Goal: Complete application form

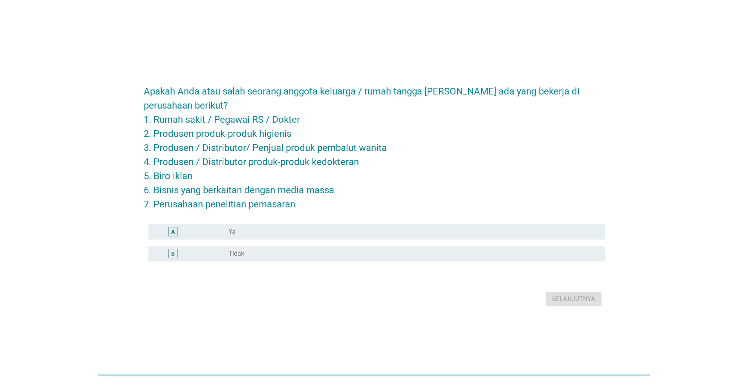
click at [383, 252] on div "radio_button_unchecked Tidak" at bounding box center [409, 254] width 363 height 8
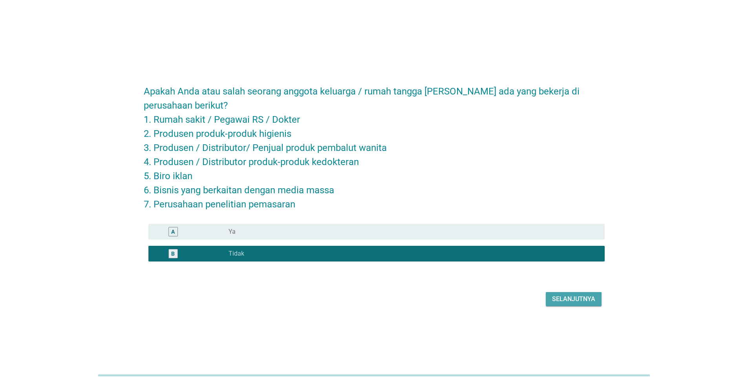
click at [583, 300] on div "Selanjutnya" at bounding box center [573, 299] width 43 height 9
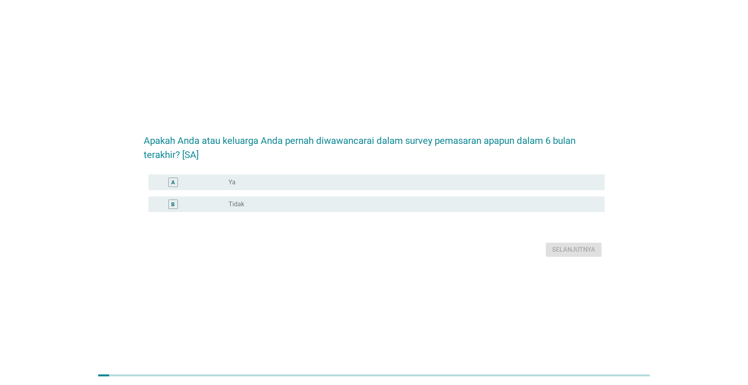
click at [450, 207] on div "radio_button_unchecked Tidak" at bounding box center [409, 205] width 363 height 8
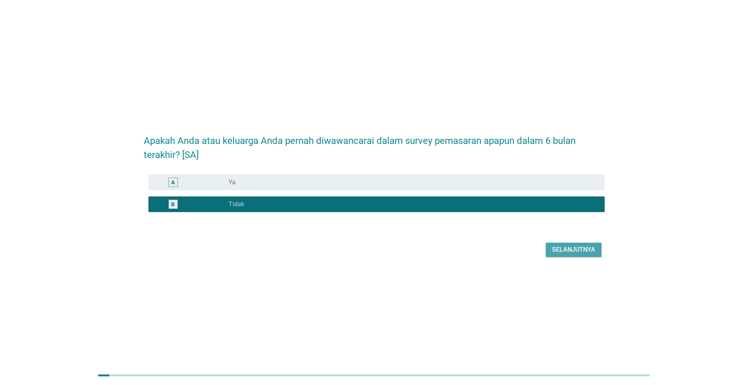
click at [569, 248] on div "Selanjutnya" at bounding box center [573, 249] width 43 height 9
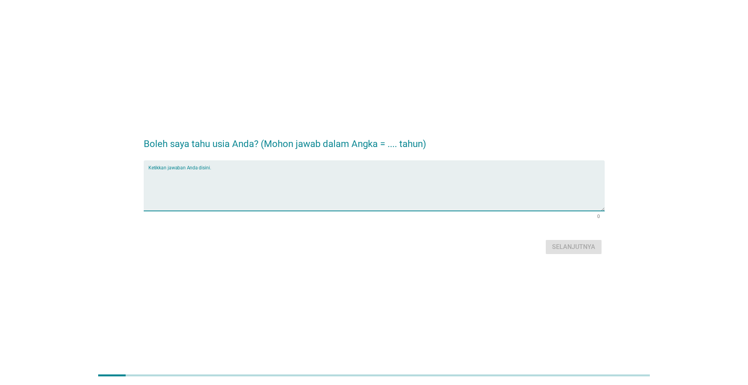
click at [496, 171] on textarea "Ketikkan jawaban Anda disini." at bounding box center [376, 190] width 456 height 41
type textarea "27"
click at [582, 248] on div "Selanjutnya" at bounding box center [573, 247] width 43 height 9
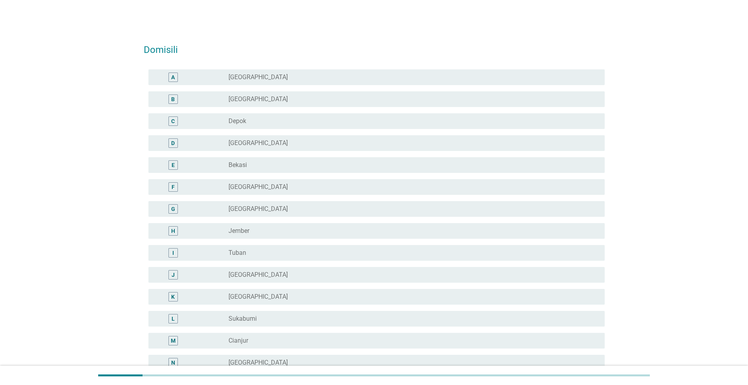
click at [516, 81] on div "radio_button_unchecked [GEOGRAPHIC_DATA]" at bounding box center [409, 77] width 363 height 8
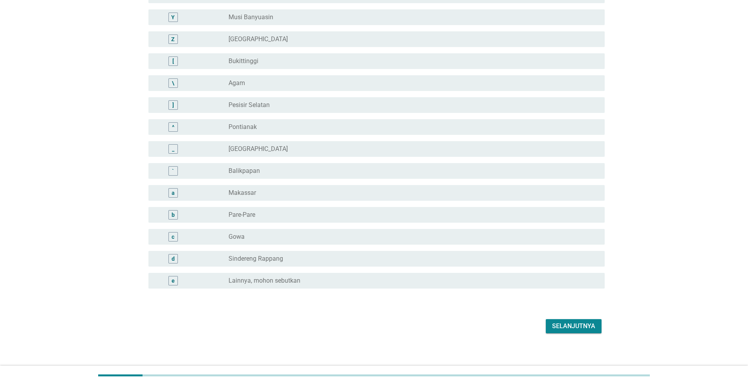
scroll to position [592, 0]
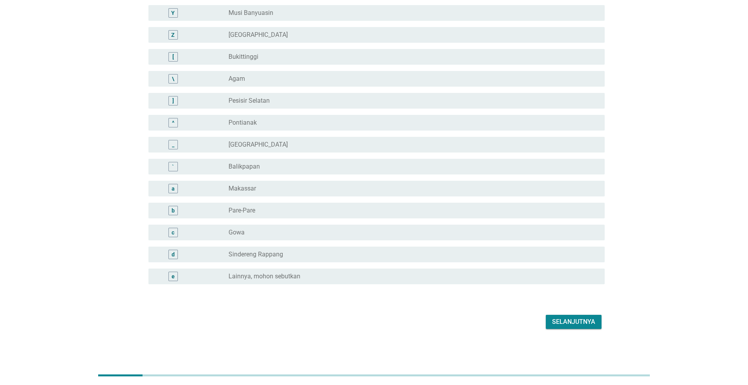
click at [580, 319] on div "Selanjutnya" at bounding box center [573, 321] width 43 height 9
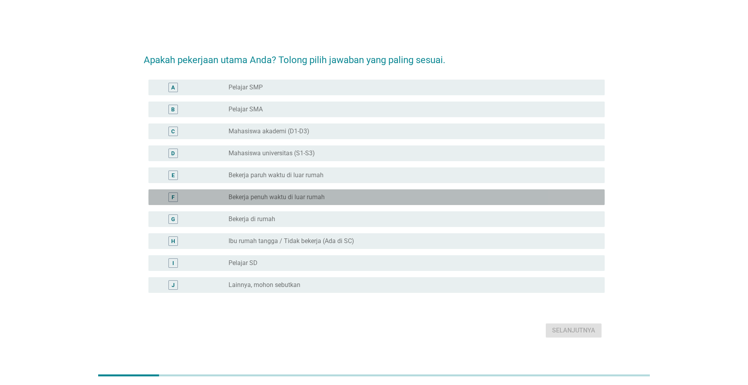
click at [322, 196] on label "Bekerja penuh waktu di luar rumah" at bounding box center [276, 197] width 96 height 8
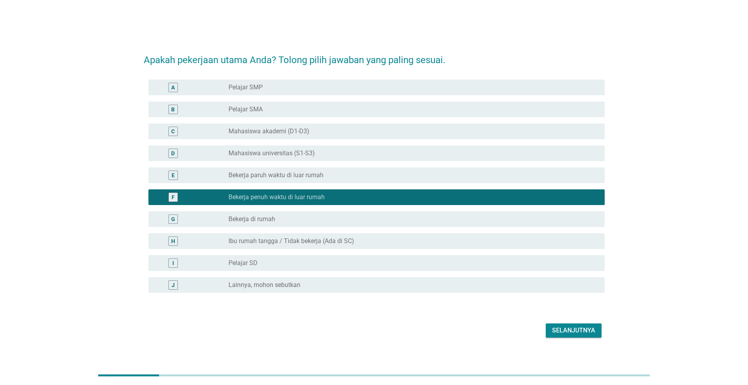
click at [554, 336] on button "Selanjutnya" at bounding box center [574, 331] width 56 height 14
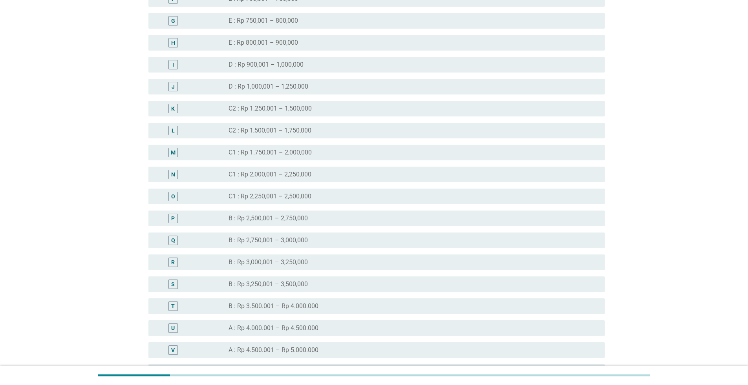
scroll to position [392, 0]
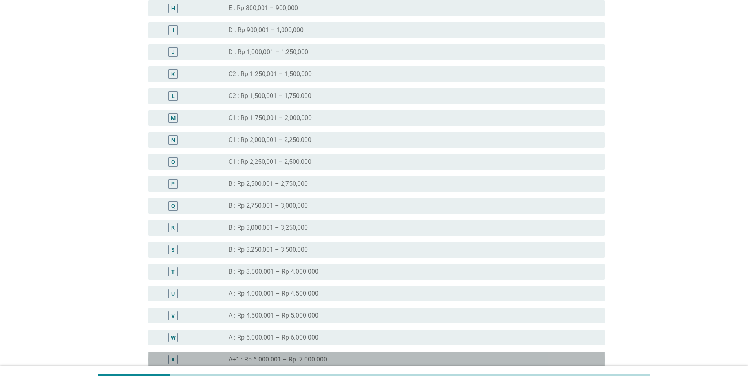
click at [530, 359] on div "radio_button_unchecked A+1 : Rp 6.000.001 – Rp 7.000.000" at bounding box center [409, 360] width 363 height 8
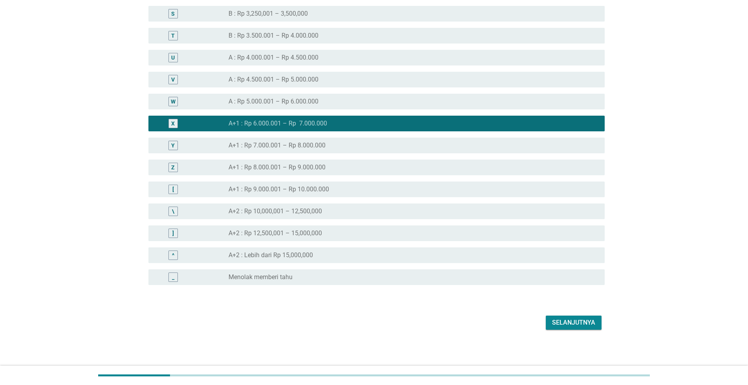
scroll to position [629, 0]
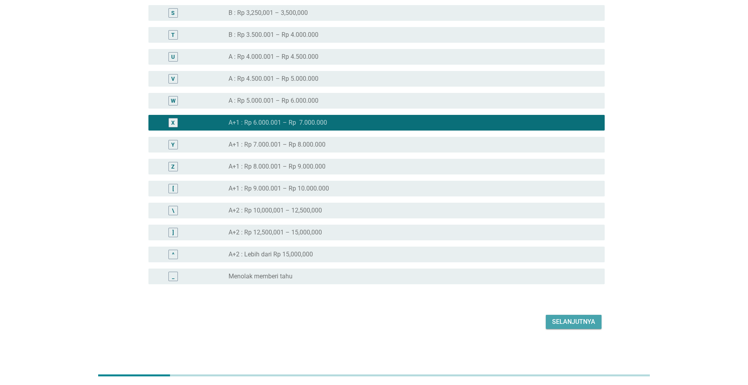
click at [582, 324] on div "Selanjutnya" at bounding box center [573, 321] width 43 height 9
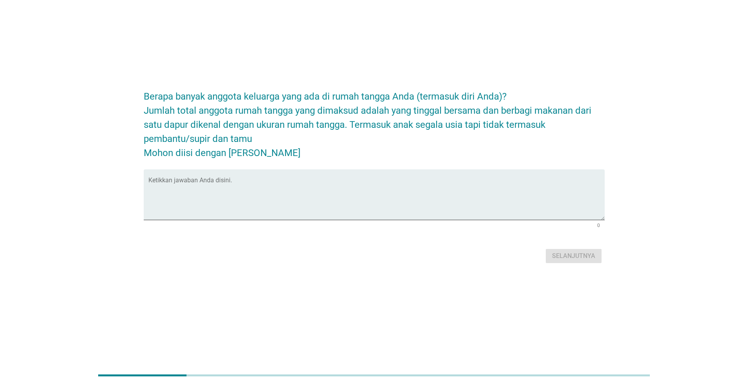
scroll to position [0, 0]
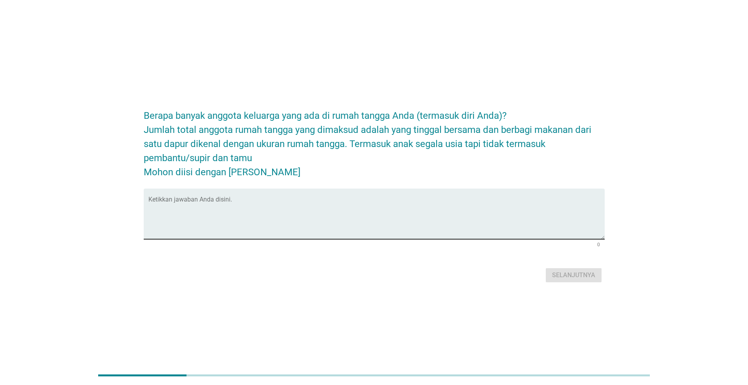
click at [485, 227] on textarea "Ketikkan jawaban Anda disini." at bounding box center [376, 218] width 456 height 41
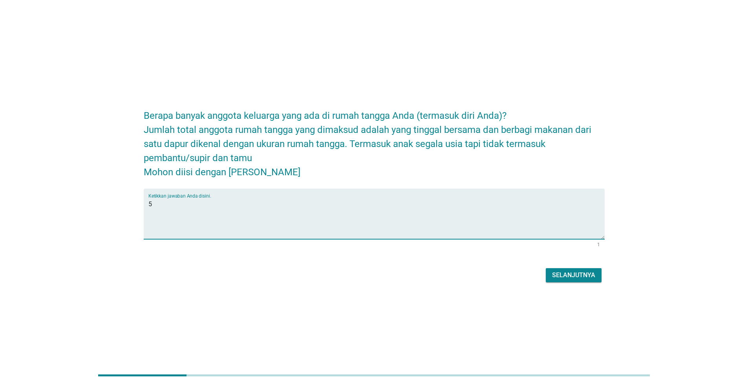
type textarea "5"
click at [549, 269] on button "Selanjutnya" at bounding box center [574, 275] width 56 height 14
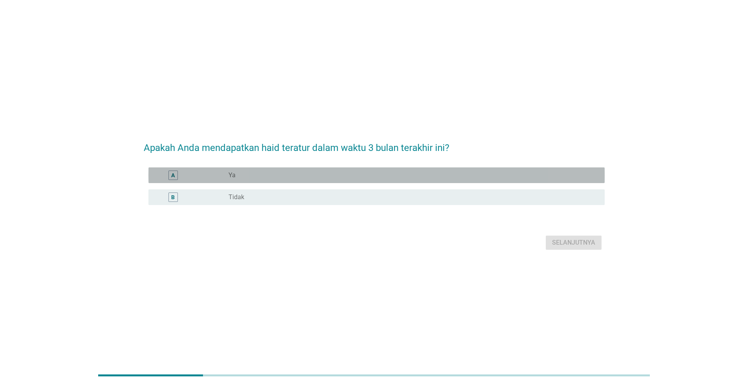
click at [374, 175] on div "radio_button_unchecked Ya" at bounding box center [409, 176] width 363 height 8
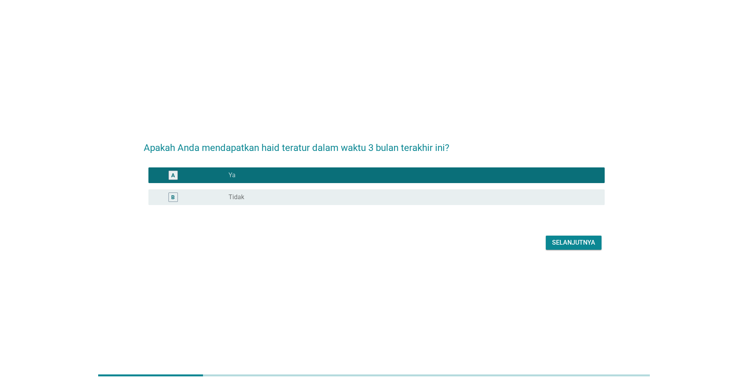
click at [556, 247] on div "Selanjutnya" at bounding box center [573, 242] width 43 height 9
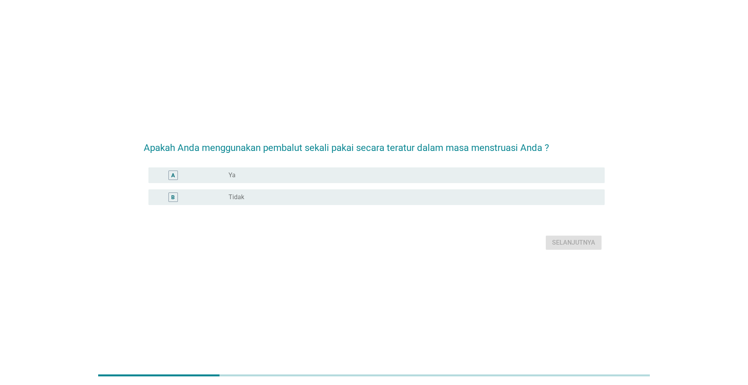
click at [410, 172] on div "radio_button_unchecked Ya" at bounding box center [409, 176] width 363 height 8
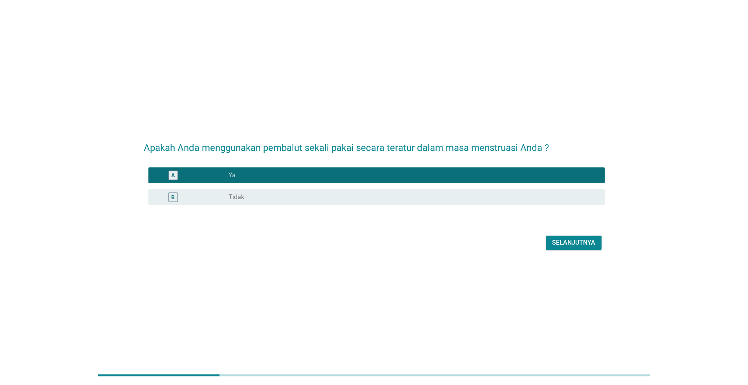
click at [560, 244] on div "Selanjutnya" at bounding box center [573, 242] width 43 height 9
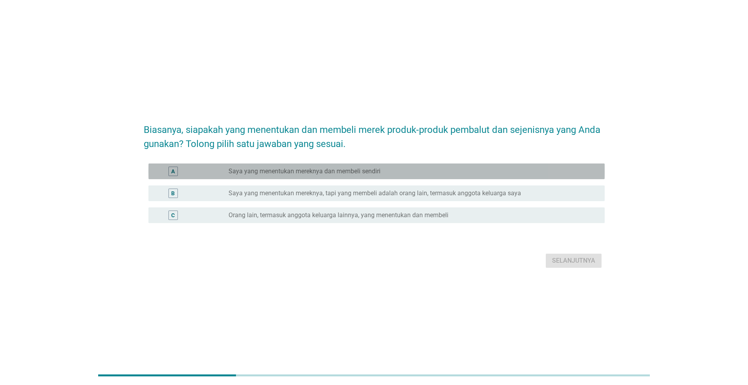
click at [507, 179] on div "A radio_button_unchecked Saya yang menentukan mereknya dan membeli sendiri" at bounding box center [376, 172] width 456 height 16
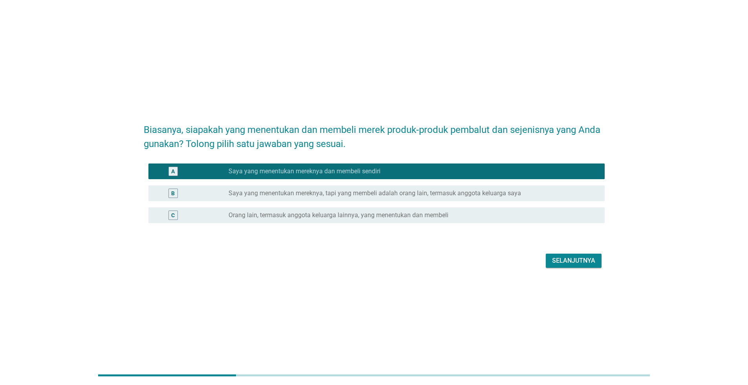
click at [589, 262] on div "Selanjutnya" at bounding box center [573, 260] width 43 height 9
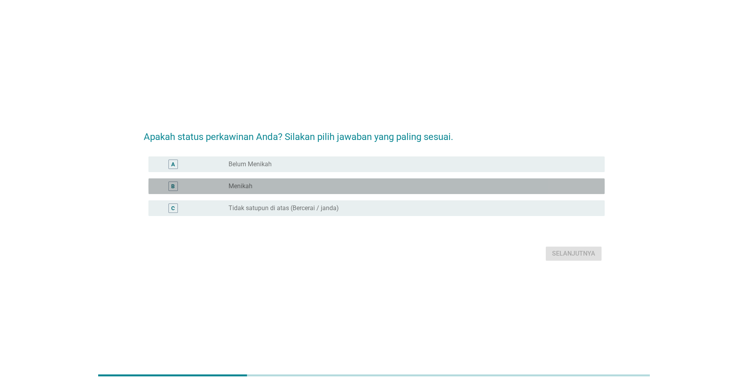
click at [463, 186] on div "radio_button_unchecked Menikah" at bounding box center [409, 186] width 363 height 8
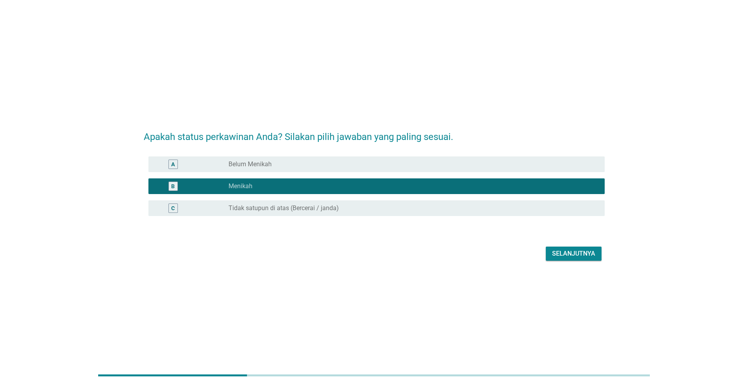
click at [566, 254] on div "Selanjutnya" at bounding box center [573, 253] width 43 height 9
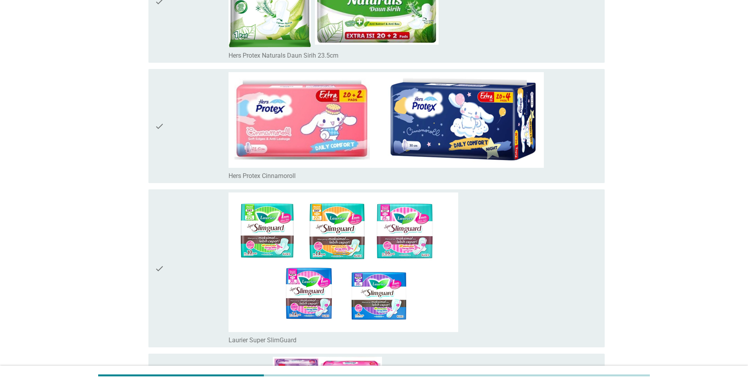
scroll to position [392, 0]
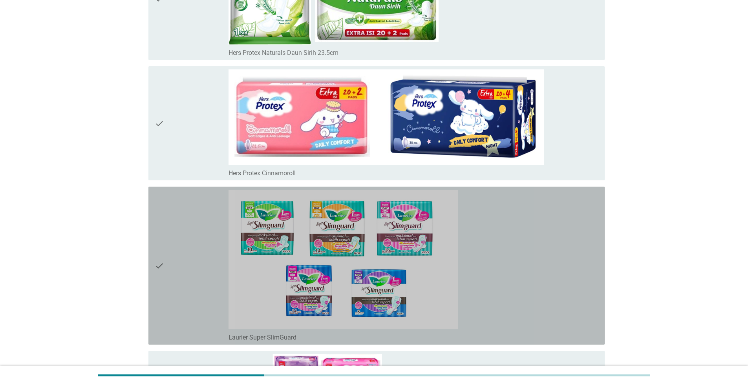
click at [201, 271] on div "check" at bounding box center [192, 266] width 74 height 152
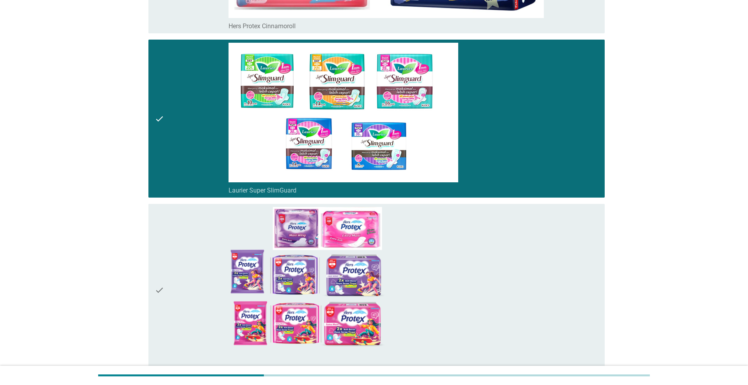
scroll to position [549, 0]
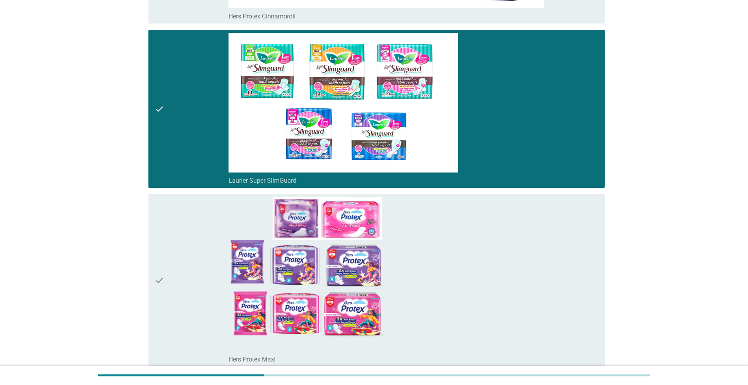
click at [202, 248] on div "check" at bounding box center [192, 280] width 74 height 166
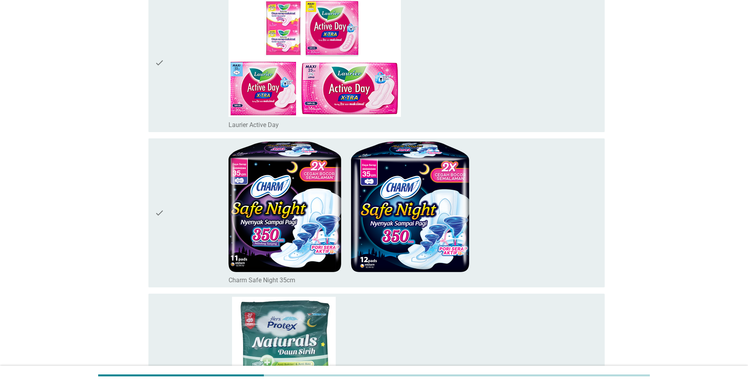
scroll to position [1177, 0]
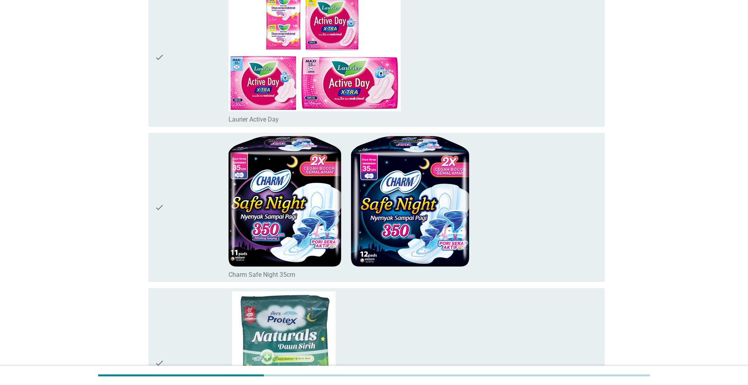
click at [193, 234] on div "check" at bounding box center [192, 207] width 74 height 143
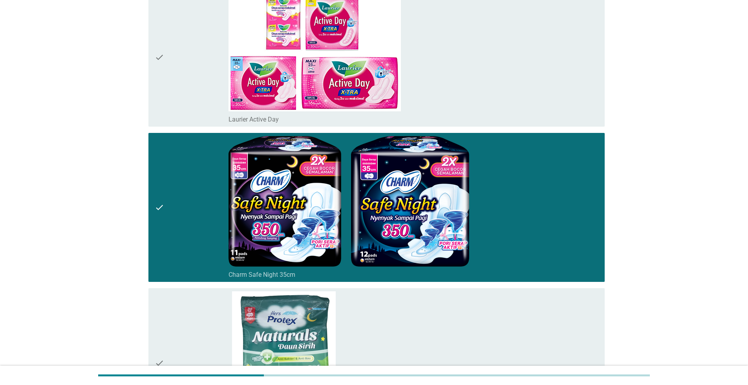
click at [192, 124] on div "check" at bounding box center [192, 57] width 74 height 133
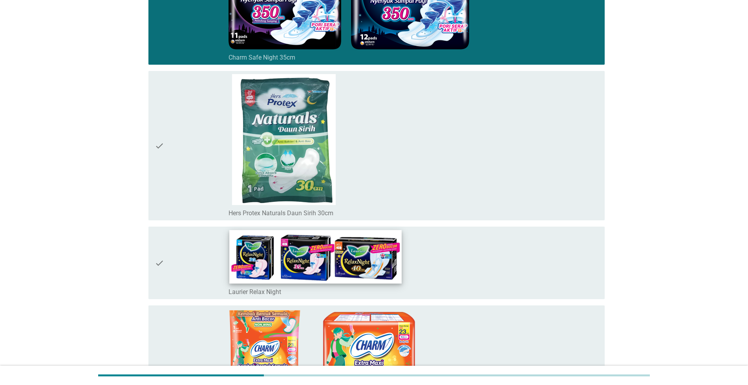
scroll to position [1413, 0]
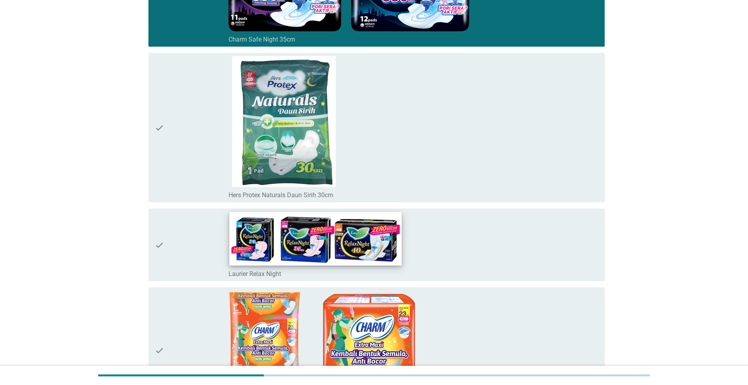
click at [264, 266] on img at bounding box center [315, 239] width 172 height 54
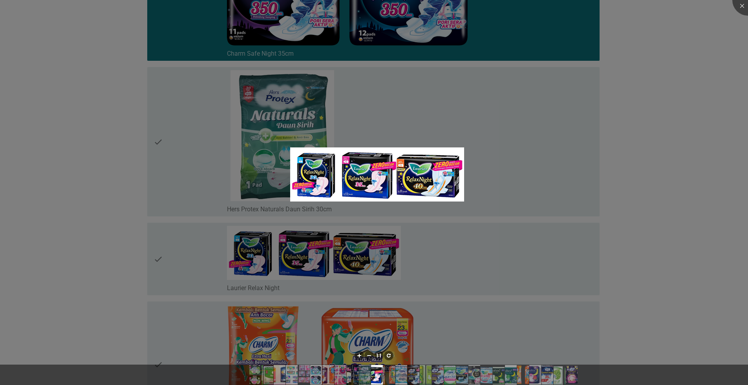
click at [206, 258] on div at bounding box center [374, 192] width 748 height 385
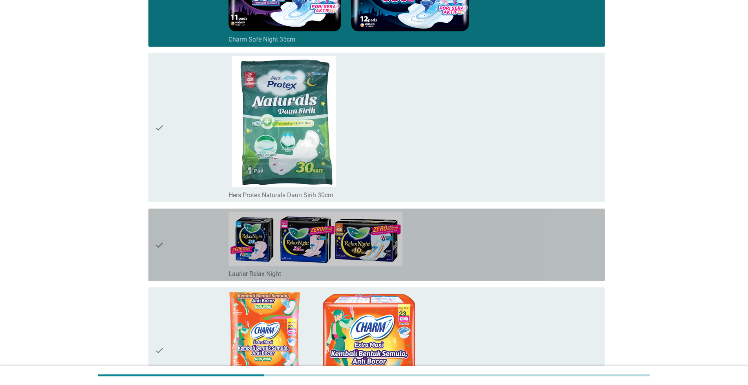
click at [202, 258] on div "check" at bounding box center [192, 245] width 74 height 66
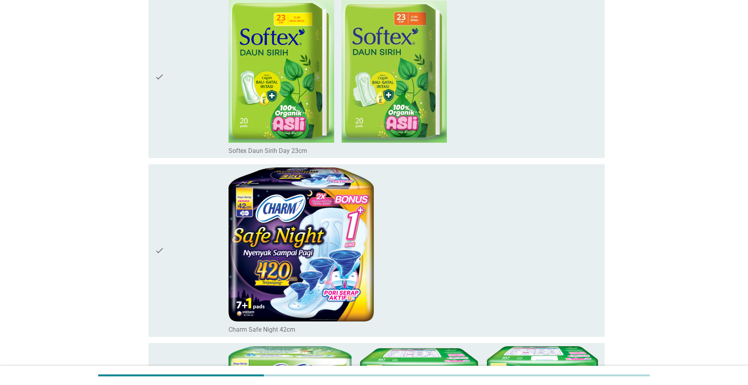
scroll to position [2080, 0]
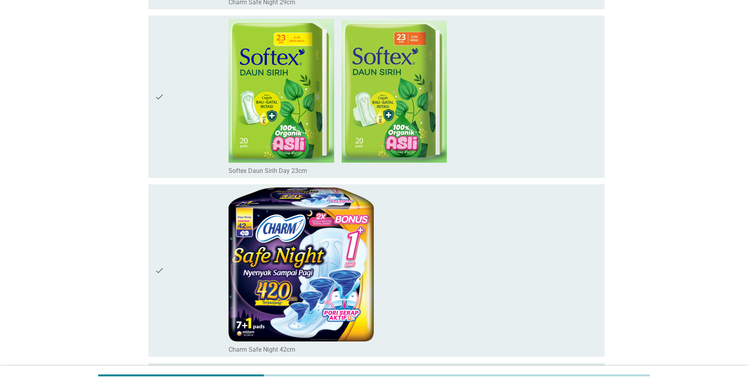
click at [189, 145] on div "check" at bounding box center [192, 97] width 74 height 156
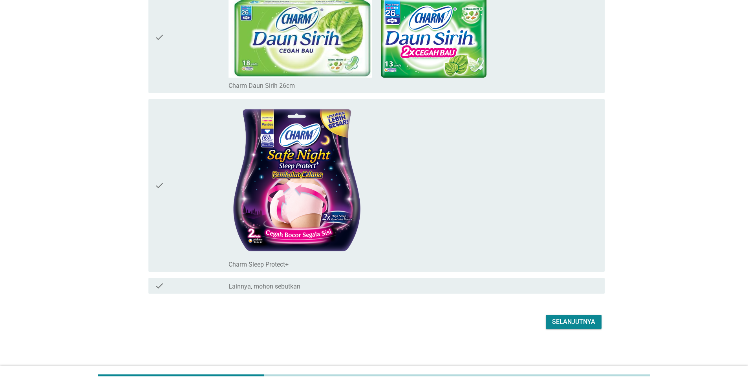
scroll to position [3664, 0]
click at [585, 320] on div "Selanjutnya" at bounding box center [573, 321] width 43 height 9
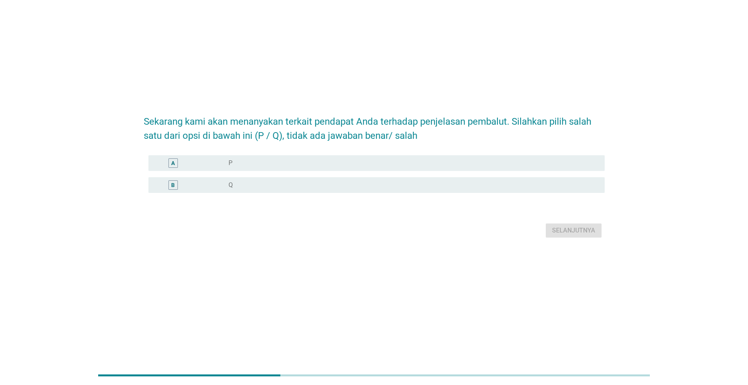
scroll to position [0, 0]
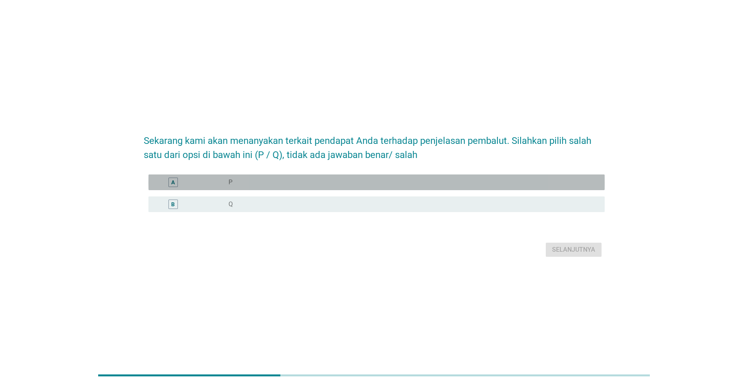
click at [212, 186] on div "A" at bounding box center [192, 182] width 74 height 9
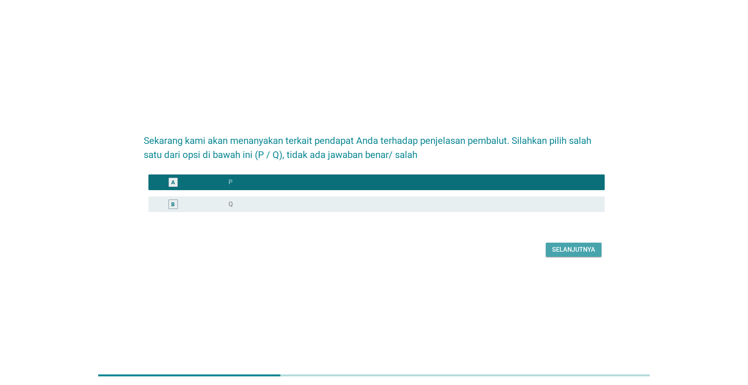
click at [560, 247] on div "Selanjutnya" at bounding box center [573, 249] width 43 height 9
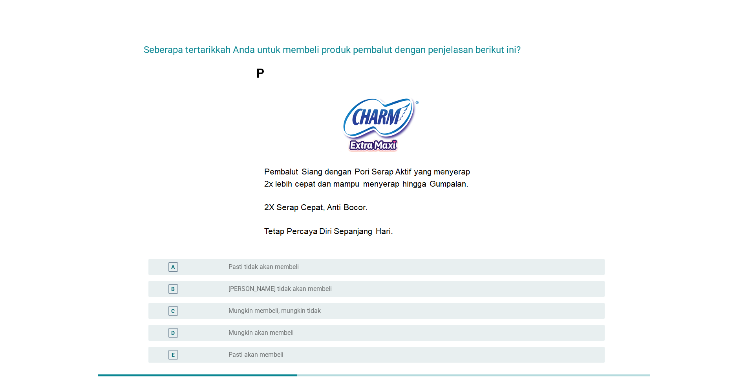
click at [272, 290] on label "[PERSON_NAME] tidak akan membeli" at bounding box center [279, 289] width 103 height 8
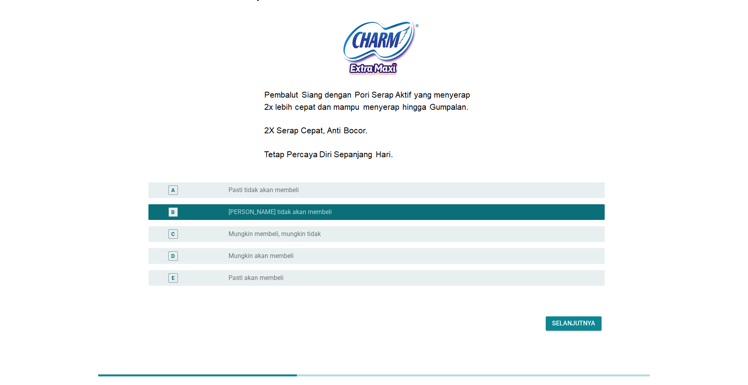
scroll to position [78, 0]
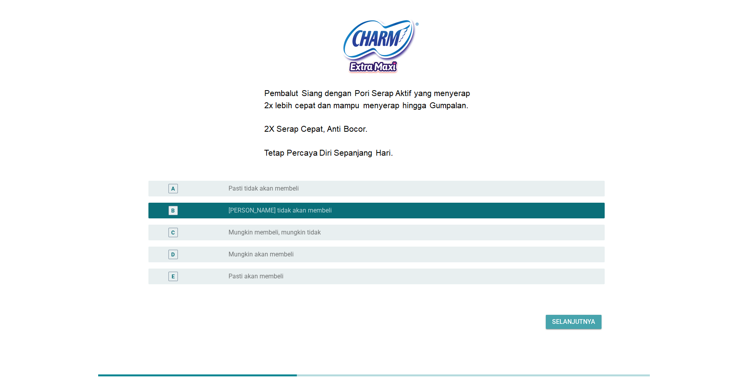
click at [584, 326] on div "Selanjutnya" at bounding box center [573, 321] width 43 height 9
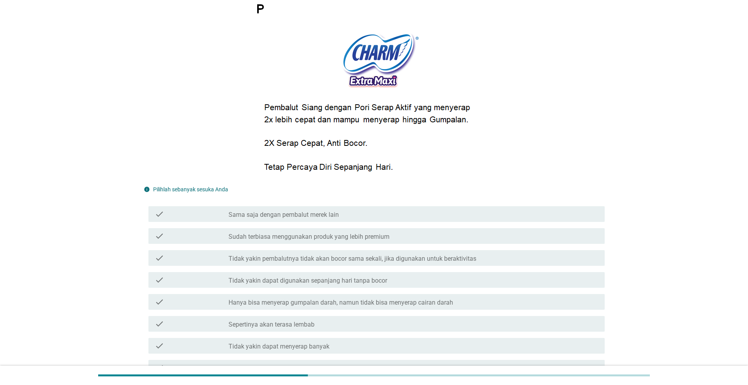
scroll to position [0, 0]
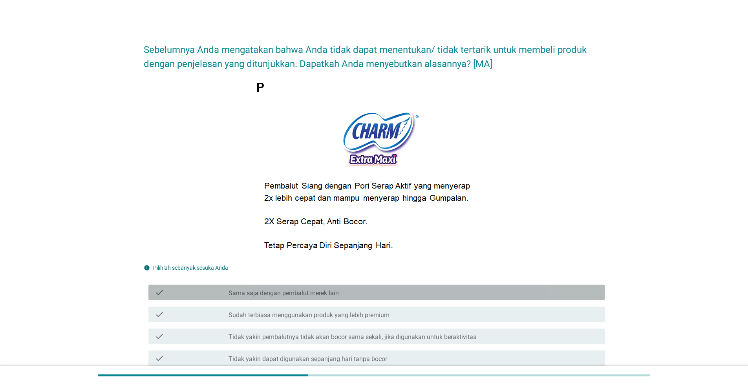
click at [400, 290] on div "check_box_outline_blank Sama saja dengan pembalut merek lain" at bounding box center [413, 292] width 370 height 9
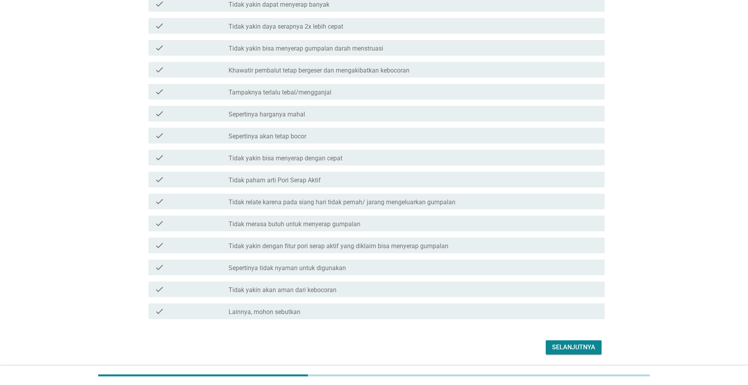
scroll to position [432, 0]
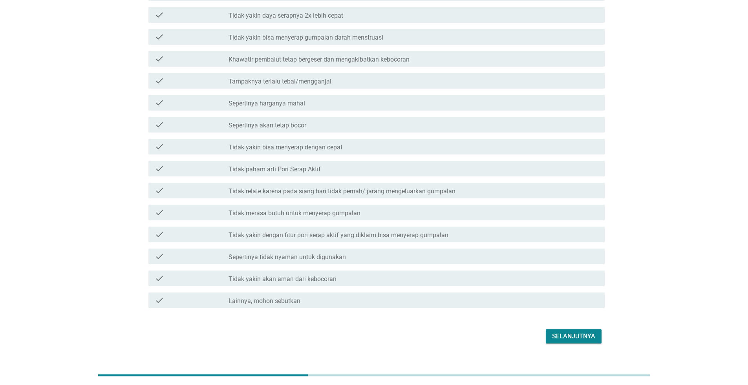
click at [562, 339] on div "Selanjutnya" at bounding box center [573, 336] width 43 height 9
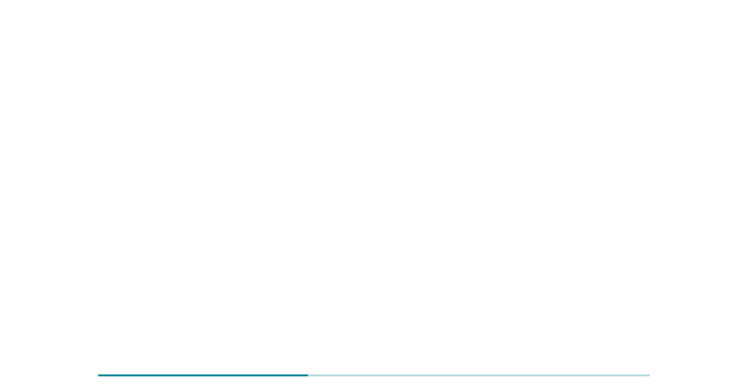
scroll to position [0, 0]
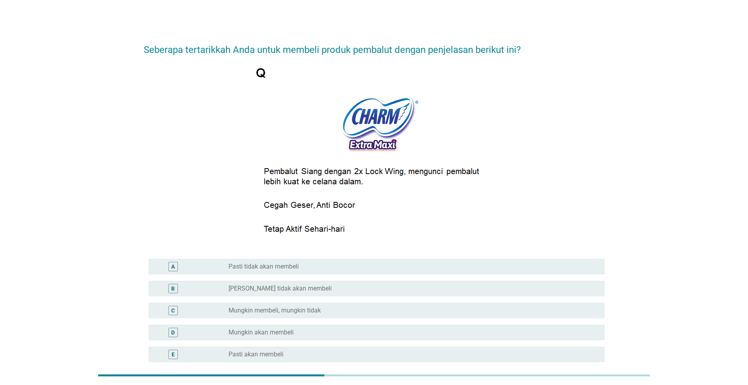
click at [427, 330] on div "radio_button_unchecked Mungkin akan membeli" at bounding box center [409, 333] width 363 height 8
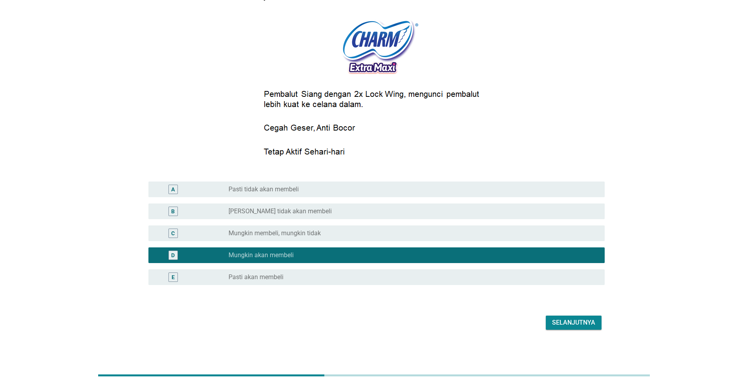
scroll to position [78, 0]
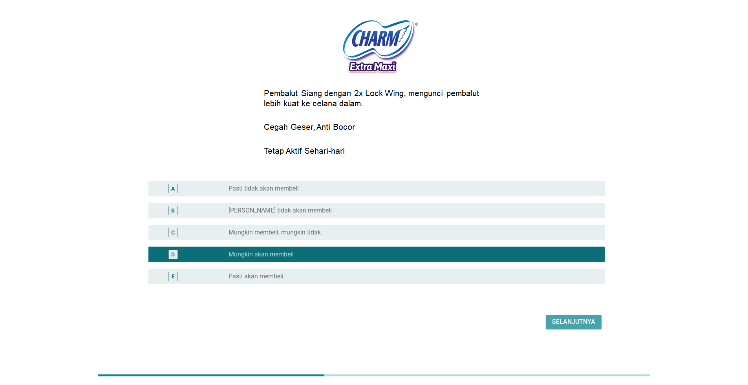
click at [557, 321] on div "Selanjutnya" at bounding box center [573, 321] width 43 height 9
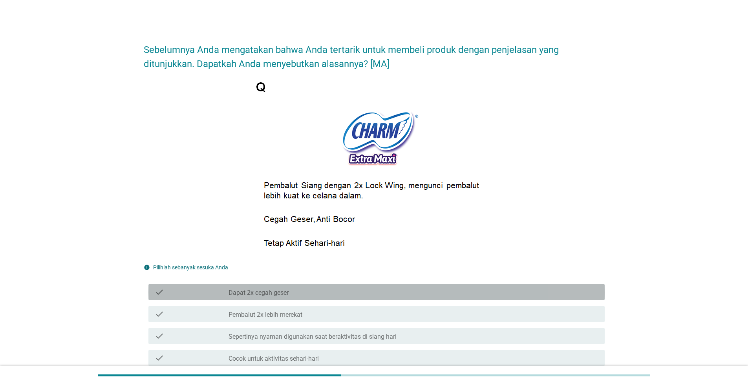
click at [534, 295] on div "check_box_outline_blank Dapat 2x cegah geser" at bounding box center [413, 292] width 370 height 9
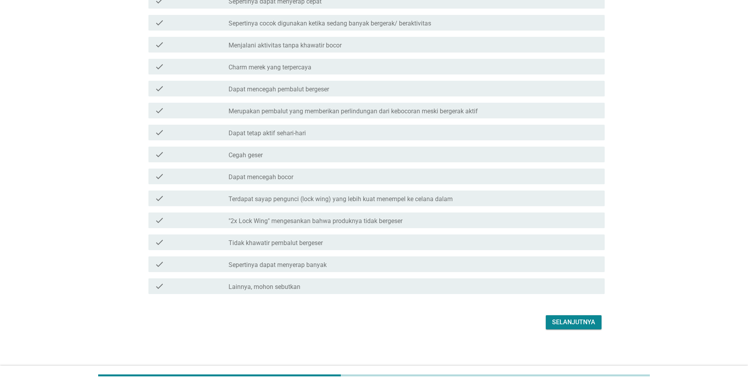
scroll to position [556, 0]
click at [578, 328] on button "Selanjutnya" at bounding box center [574, 322] width 56 height 14
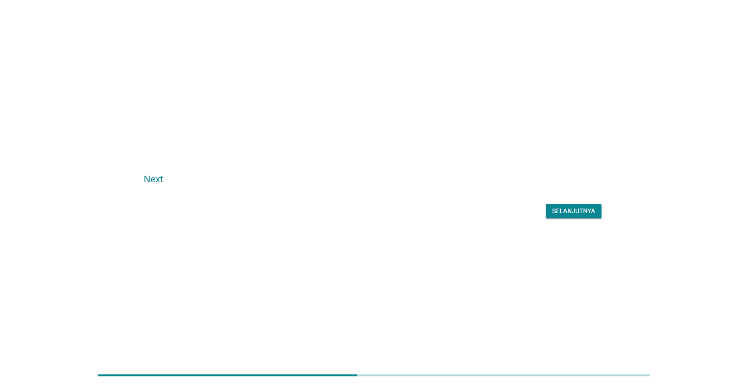
click at [567, 218] on button "Selanjutnya" at bounding box center [574, 211] width 56 height 14
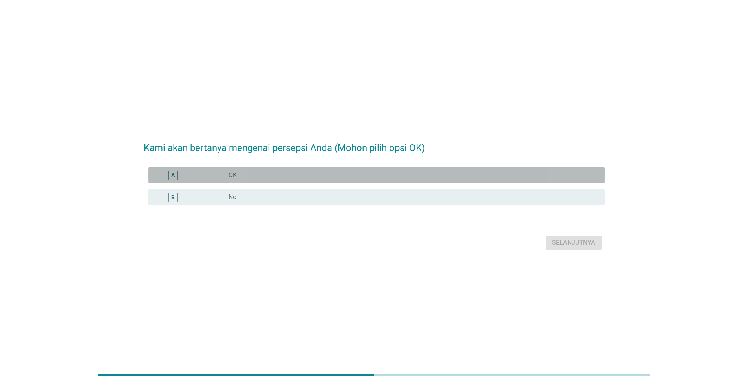
click at [260, 173] on div "radio_button_unchecked OK" at bounding box center [409, 176] width 363 height 8
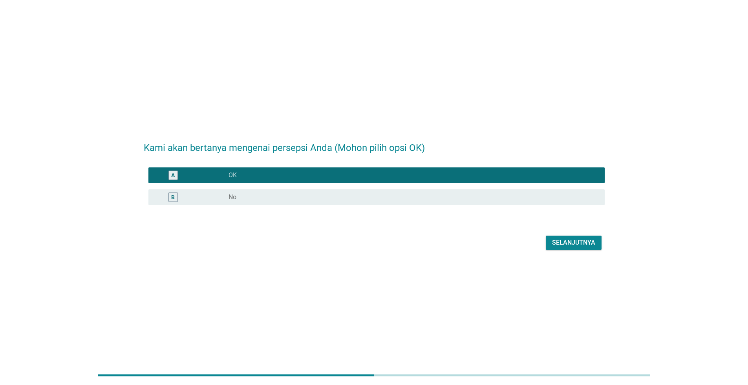
click at [581, 244] on div "Selanjutnya" at bounding box center [573, 242] width 43 height 9
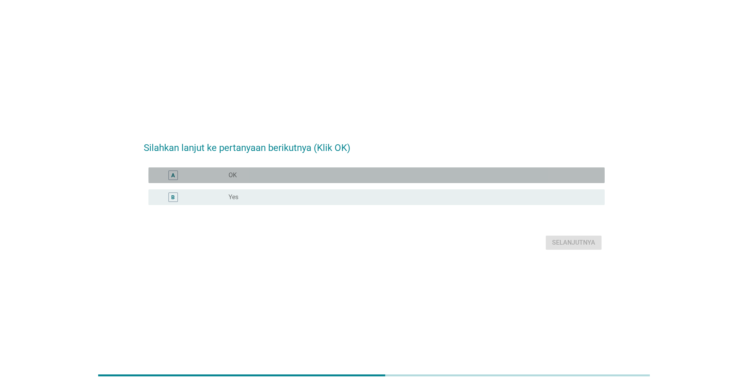
click at [462, 179] on div "radio_button_unchecked OK" at bounding box center [413, 175] width 370 height 9
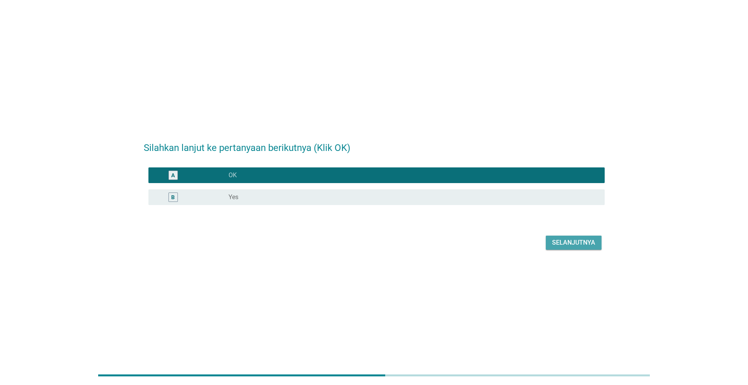
click at [546, 246] on button "Selanjutnya" at bounding box center [574, 243] width 56 height 14
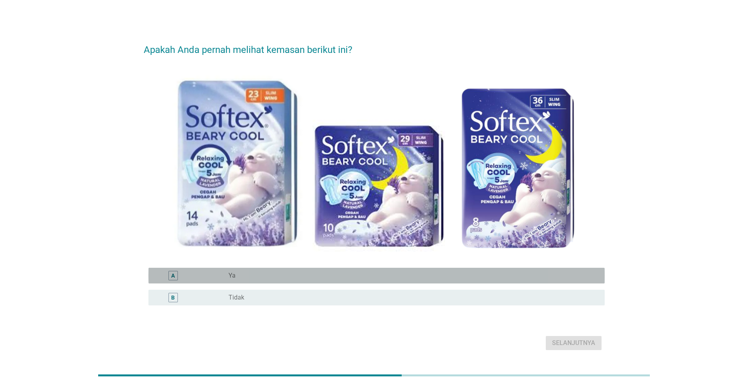
click at [350, 272] on div "radio_button_unchecked Ya" at bounding box center [409, 276] width 363 height 8
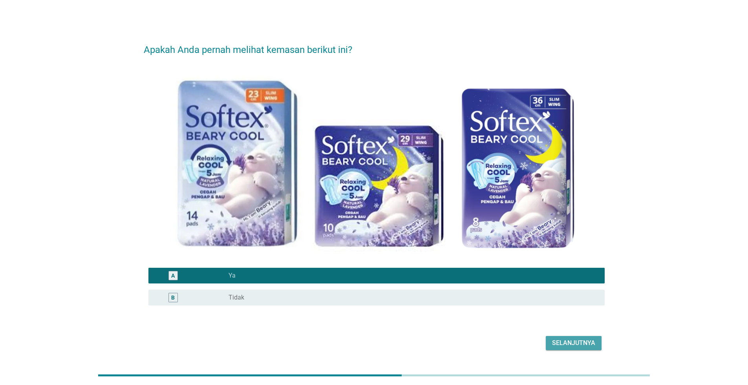
click at [585, 341] on div "Selanjutnya" at bounding box center [573, 343] width 43 height 9
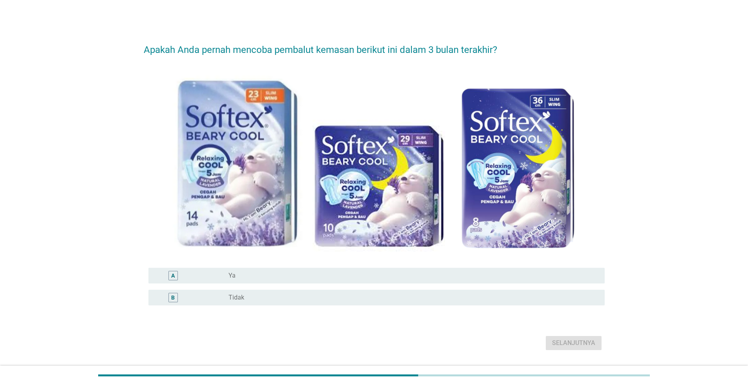
click at [491, 298] on div "radio_button_unchecked Tidak" at bounding box center [409, 298] width 363 height 8
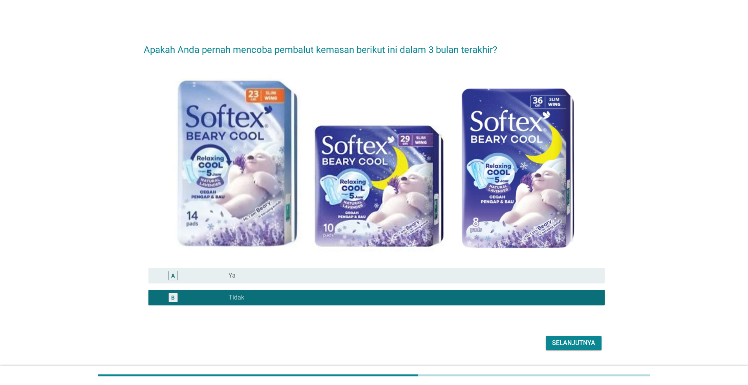
click at [568, 339] on div "Selanjutnya" at bounding box center [573, 343] width 43 height 9
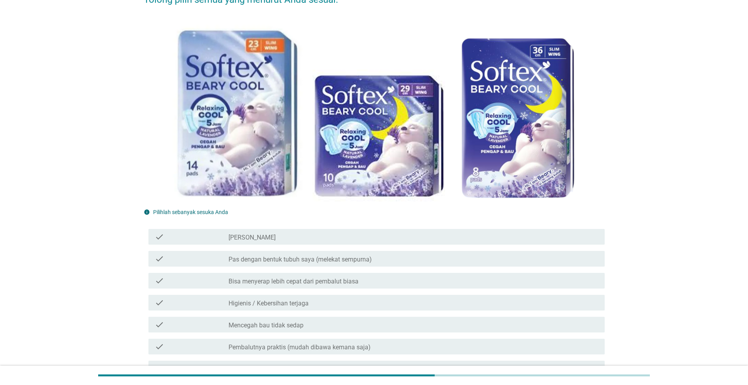
scroll to position [118, 0]
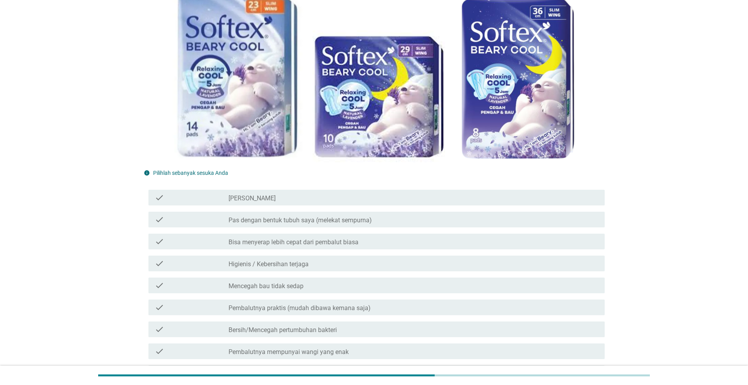
click at [399, 286] on div "check_box_outline_blank Mencegah bau tidak sedap" at bounding box center [413, 285] width 370 height 9
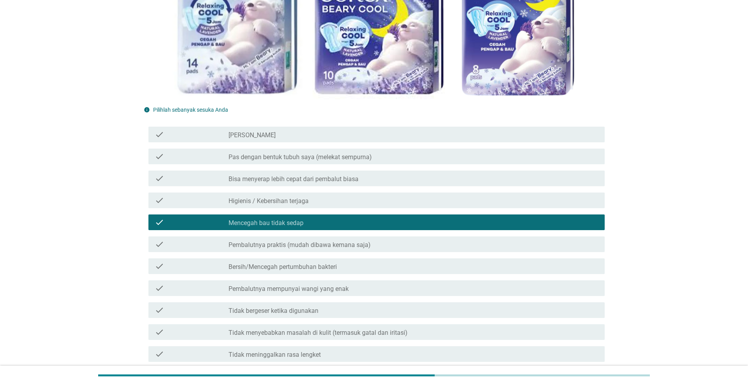
scroll to position [196, 0]
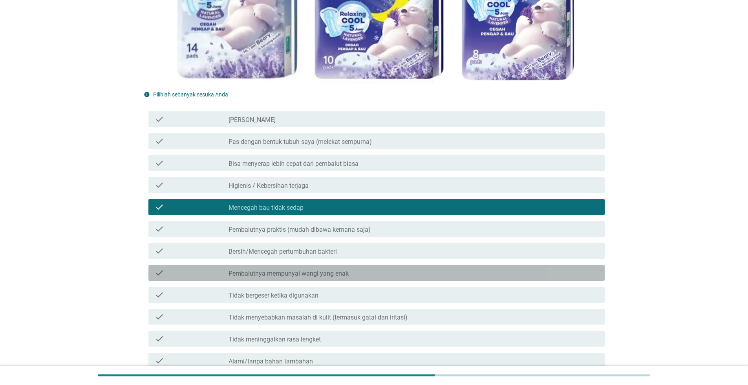
click at [399, 278] on div "check_box_outline_blank Pembalutnya mempunyai wangi yang enak" at bounding box center [413, 272] width 370 height 9
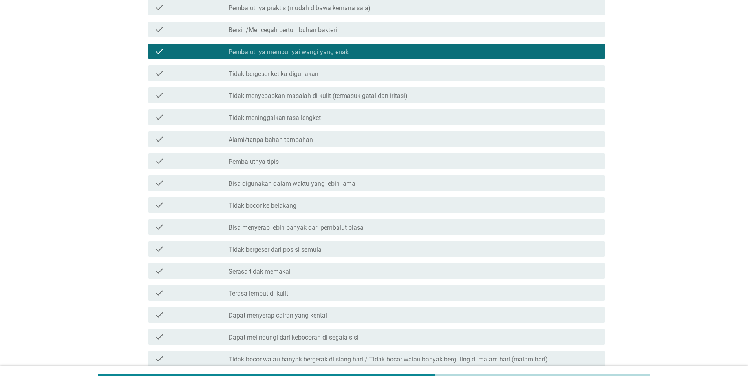
scroll to position [432, 0]
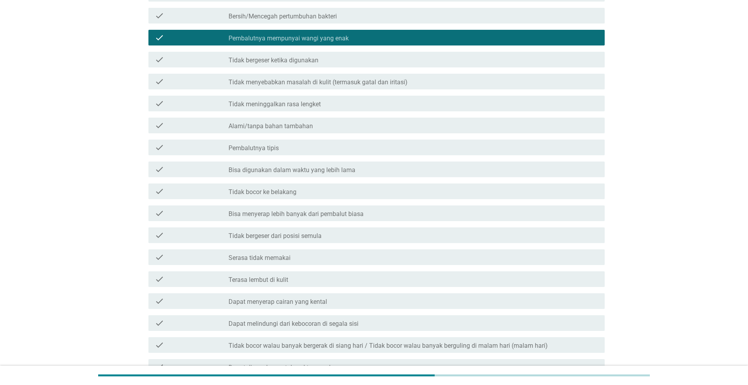
click at [399, 279] on div "check_box_outline_blank Terasa lembut di kulit" at bounding box center [413, 279] width 370 height 9
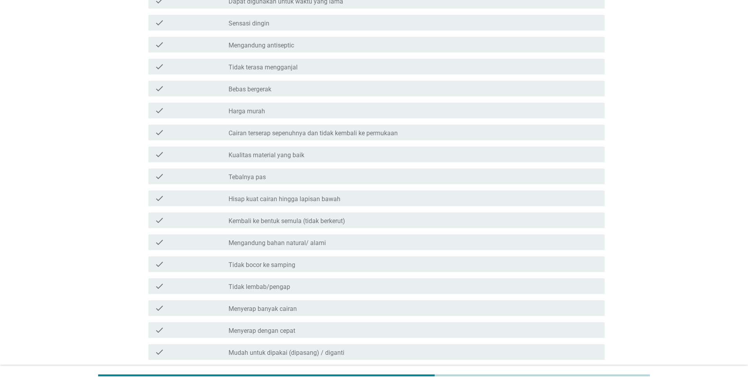
scroll to position [824, 0]
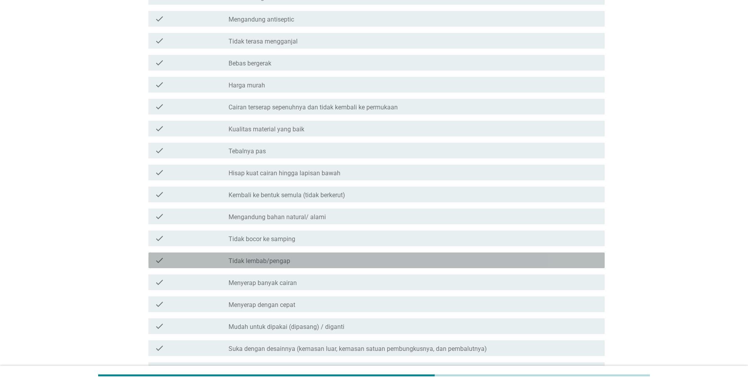
click at [398, 261] on div "check_box_outline_blank Tidak lembab/pengap" at bounding box center [413, 260] width 370 height 9
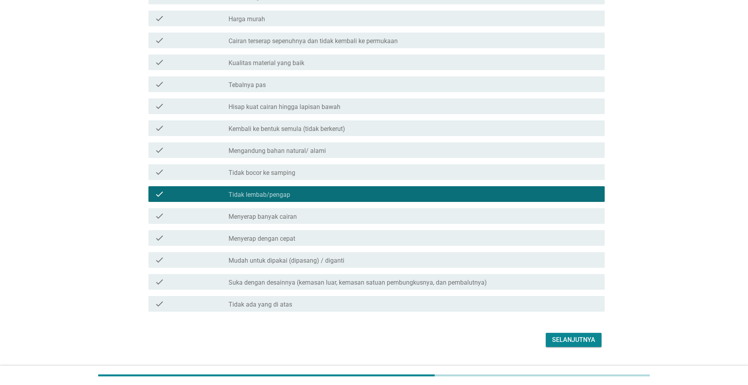
scroll to position [909, 0]
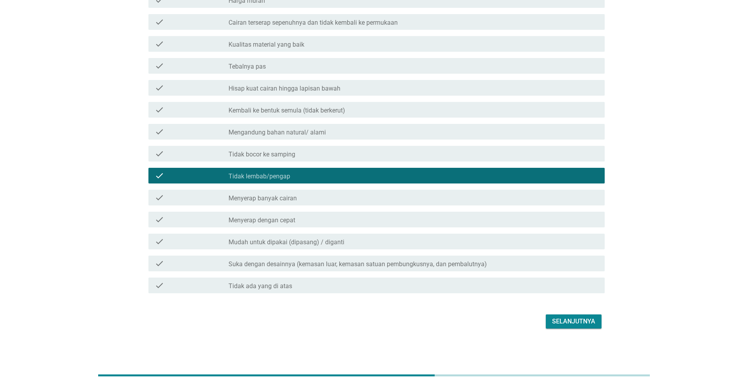
click at [558, 323] on div "Selanjutnya" at bounding box center [573, 321] width 43 height 9
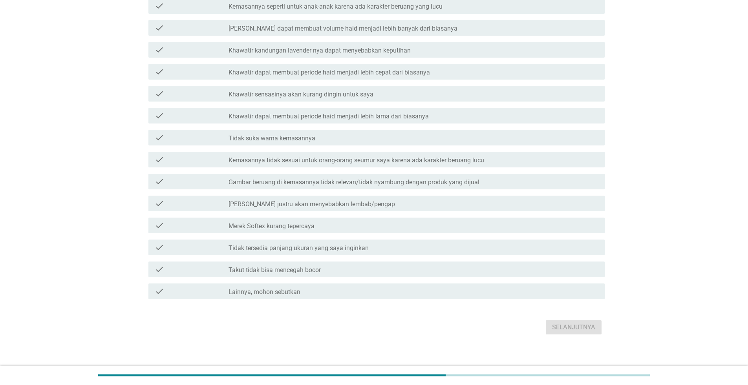
scroll to position [491, 0]
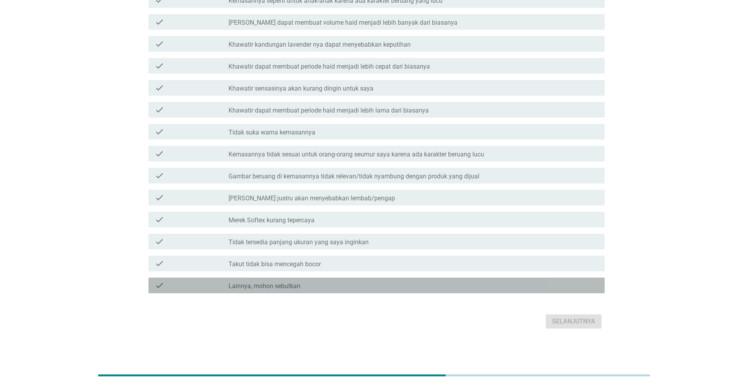
click at [492, 290] on div "check_box_outline_blank Lainnya, mohon sebutkan" at bounding box center [413, 285] width 370 height 9
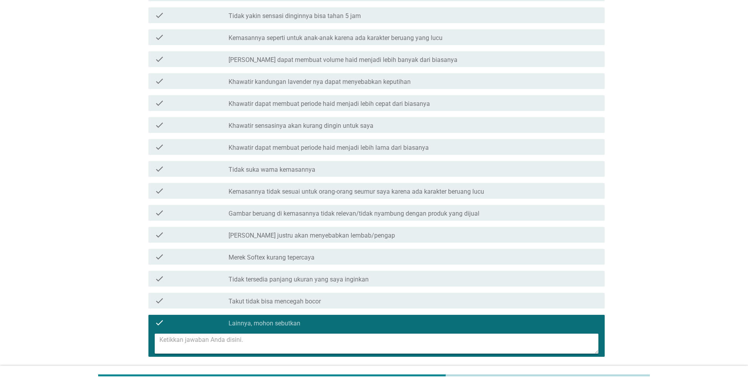
scroll to position [471, 0]
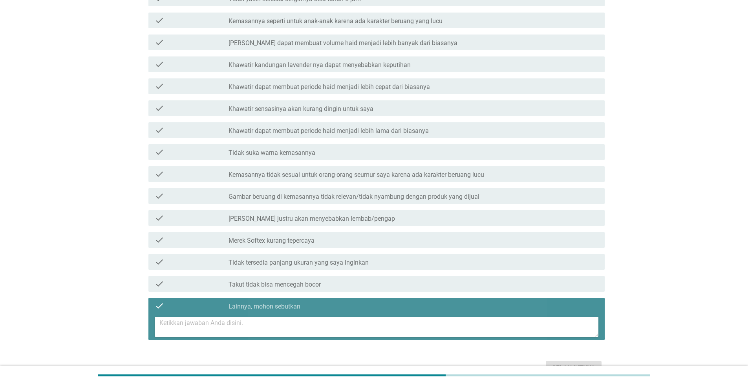
click at [359, 322] on textarea at bounding box center [378, 327] width 439 height 20
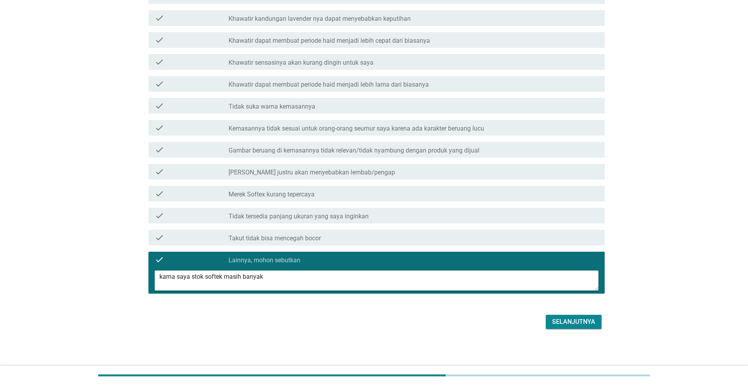
scroll to position [518, 0]
type textarea "karna saya stok softek masih banyak"
click at [586, 323] on div "Selanjutnya" at bounding box center [573, 321] width 43 height 9
